Goal: Obtain resource: Download file/media

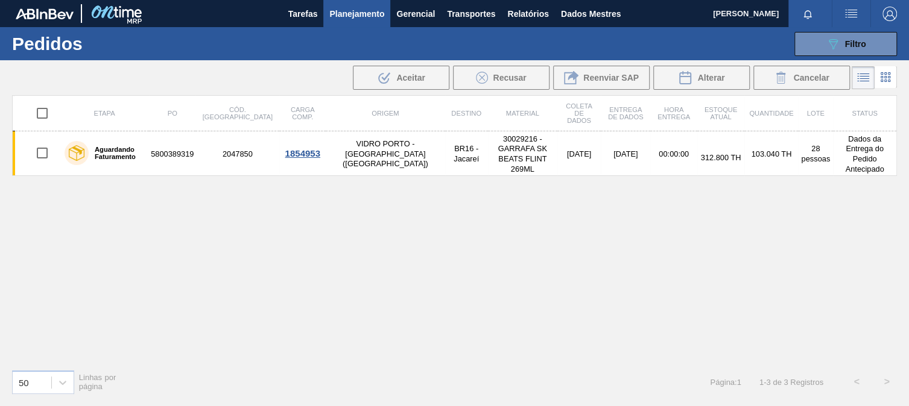
scroll to position [36, 0]
click at [536, 14] on font "Relatórios" at bounding box center [527, 14] width 41 height 10
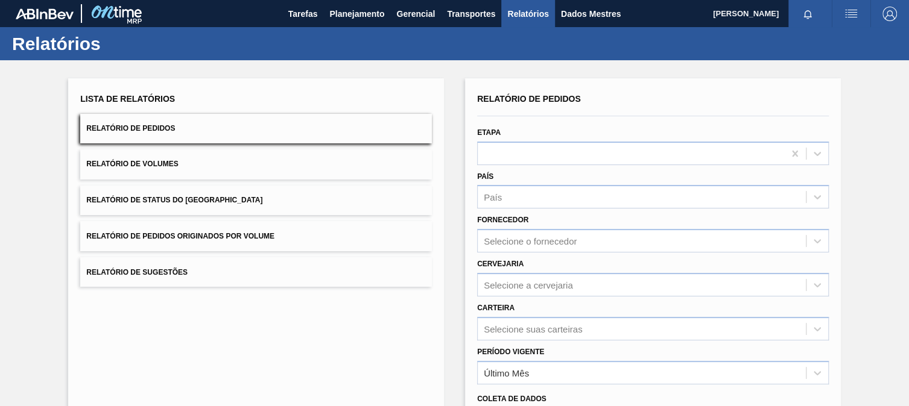
click at [260, 234] on font "Relatório de Pedidos Originados por Volume" at bounding box center [180, 236] width 188 height 8
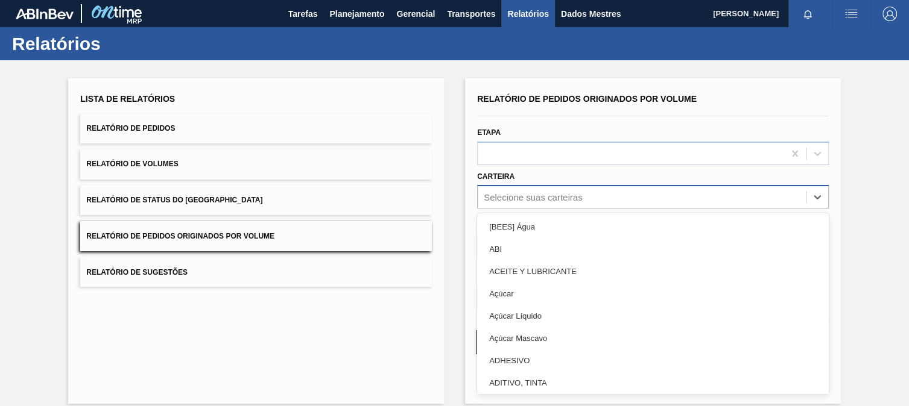
click at [521, 192] on font "Selecione suas carteiras" at bounding box center [533, 197] width 98 height 10
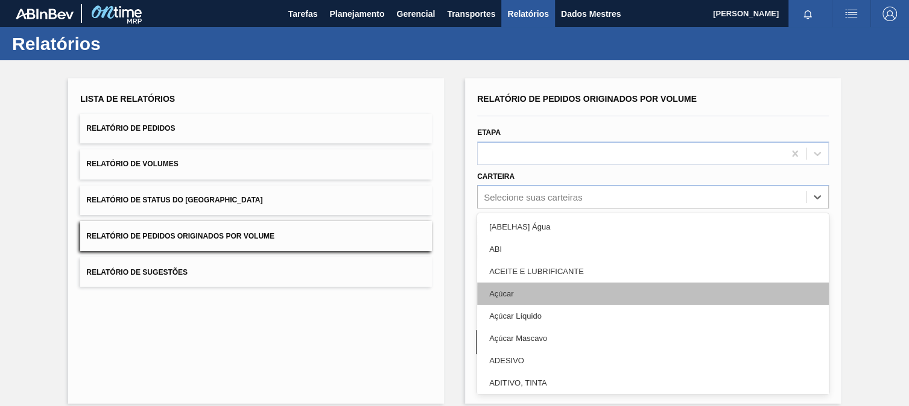
click at [503, 298] on div "Açúcar" at bounding box center [652, 294] width 351 height 22
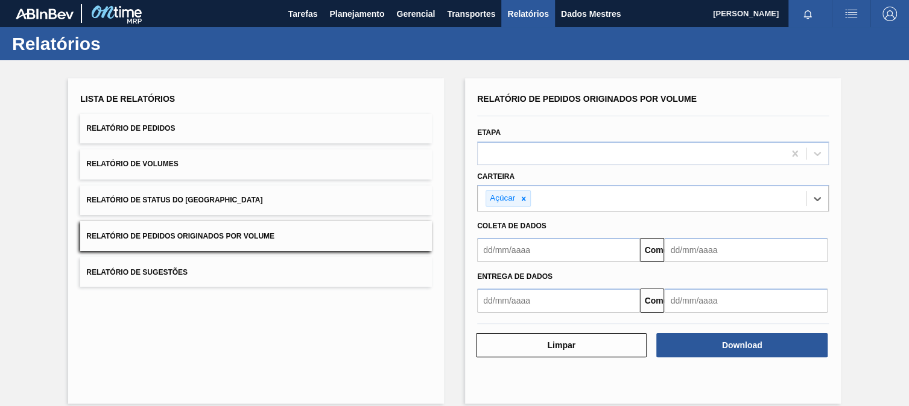
click at [518, 250] on input "text" at bounding box center [558, 250] width 163 height 24
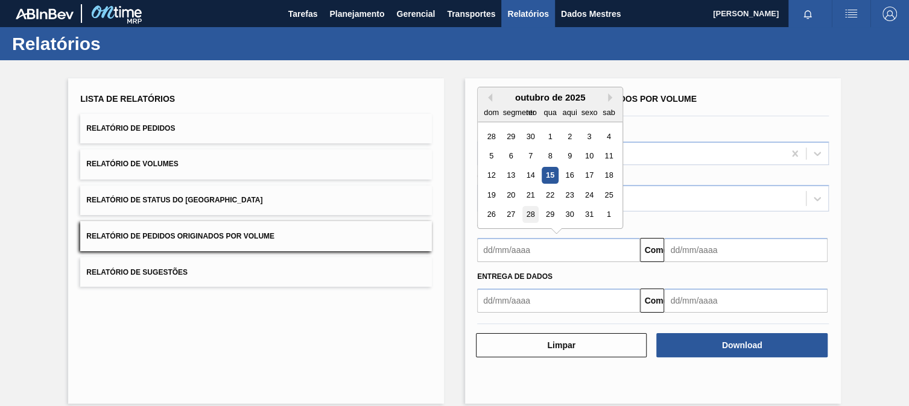
type input "[DATE]"
click at [698, 252] on input "text" at bounding box center [745, 250] width 163 height 24
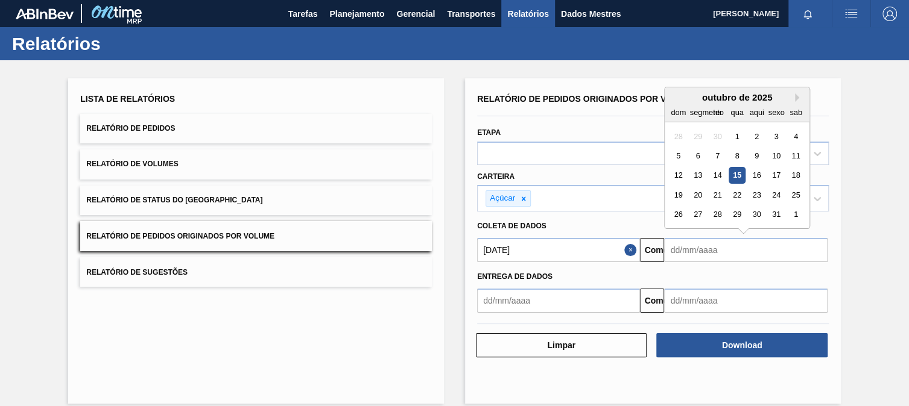
click at [825, 252] on input "text" at bounding box center [745, 250] width 163 height 24
click at [696, 188] on div "20" at bounding box center [698, 195] width 16 height 16
type input "[DATE]"
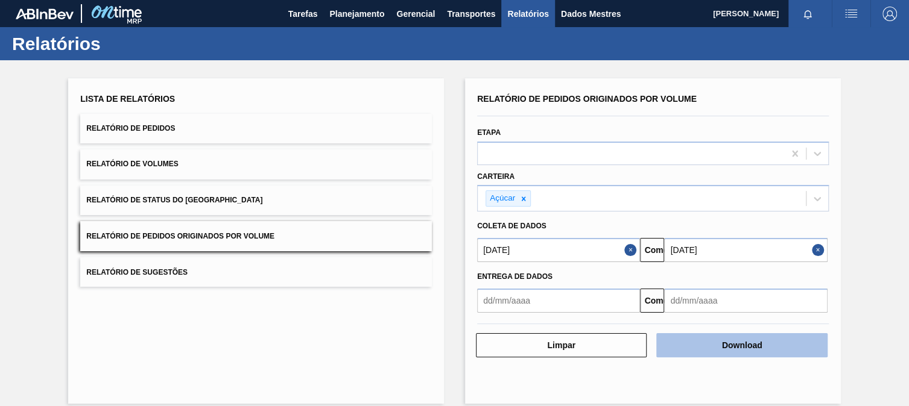
click at [716, 347] on button "Download" at bounding box center [741, 345] width 171 height 24
